Goal: Complete application form

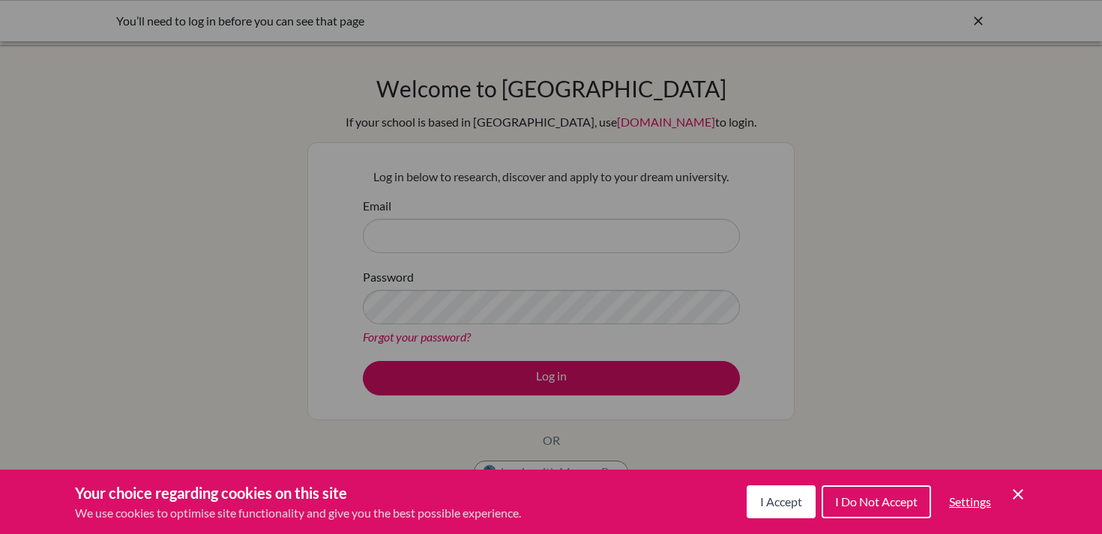
click at [780, 509] on button "I Accept" at bounding box center [780, 502] width 69 height 33
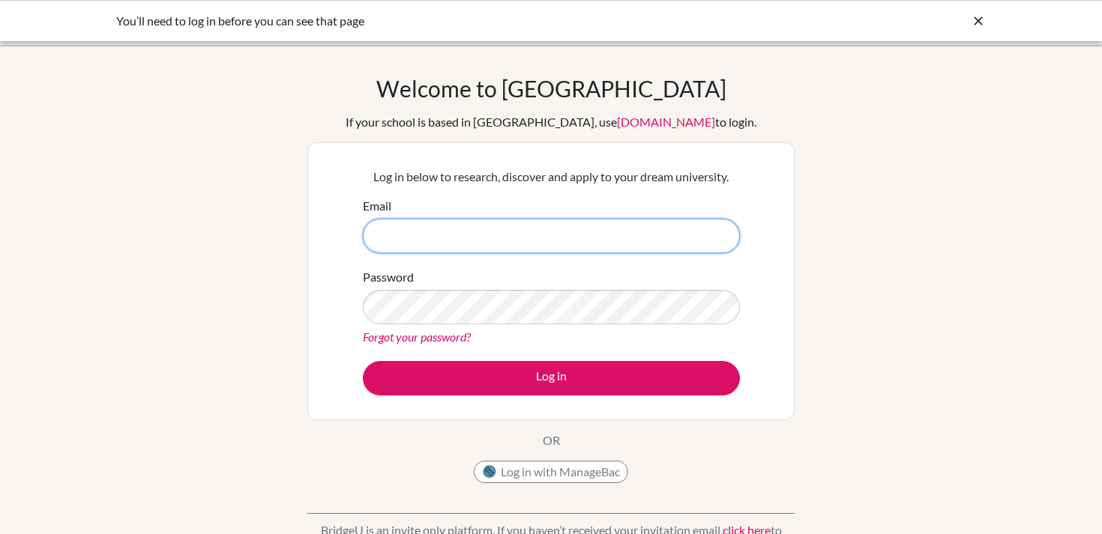
click at [534, 233] on input "Email" at bounding box center [551, 236] width 377 height 34
type input "[PERSON_NAME][EMAIL_ADDRESS][DOMAIN_NAME]"
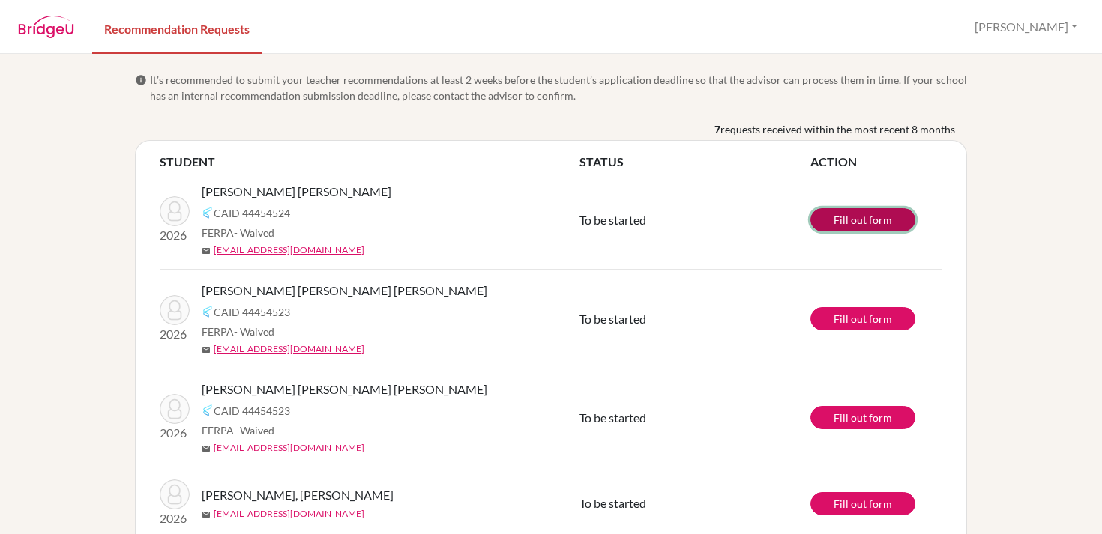
click at [847, 218] on link "Fill out form" at bounding box center [862, 219] width 105 height 23
